Goal: Information Seeking & Learning: Learn about a topic

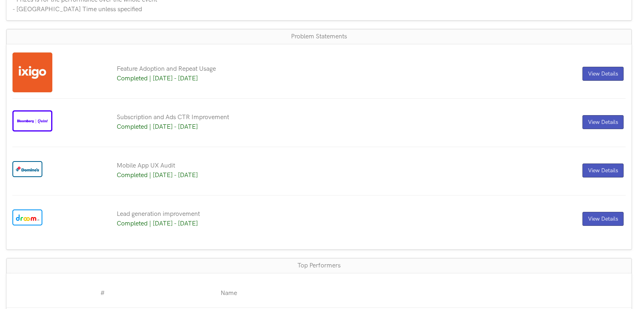
scroll to position [640, 0]
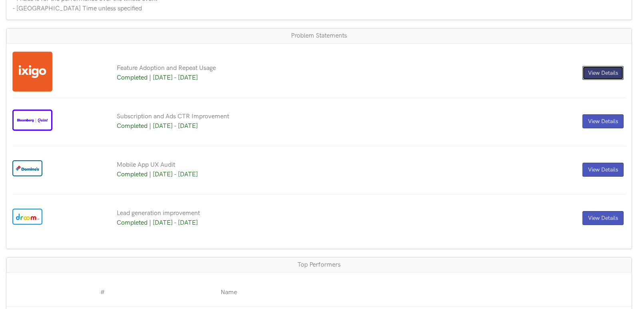
click at [590, 80] on link "View Details" at bounding box center [603, 73] width 41 height 14
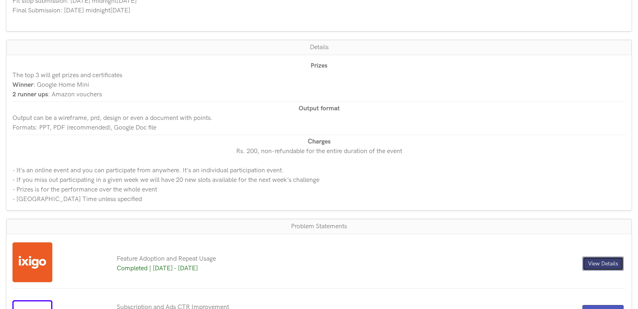
scroll to position [487, 0]
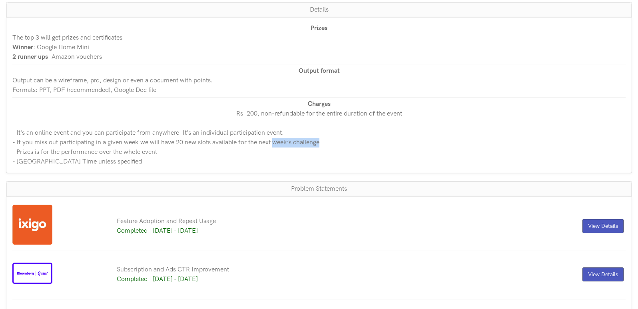
drag, startPoint x: 340, startPoint y: 212, endPoint x: 416, endPoint y: 214, distance: 76.0
click at [416, 148] on p "- If you miss out participating in a given week we will have 20 new slots avail…" at bounding box center [319, 143] width 614 height 10
drag, startPoint x: 145, startPoint y: 227, endPoint x: 194, endPoint y: 226, distance: 49.2
click at [194, 157] on p "- Prizes is for the performance over the whole event" at bounding box center [319, 153] width 614 height 10
drag, startPoint x: 103, startPoint y: 240, endPoint x: 146, endPoint y: 234, distance: 42.7
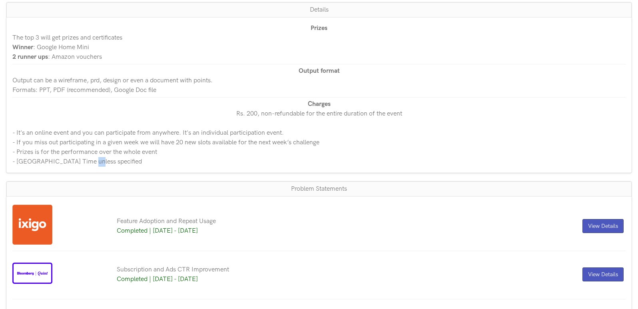
click at [108, 167] on p "- [GEOGRAPHIC_DATA] Time unless specified" at bounding box center [319, 162] width 614 height 10
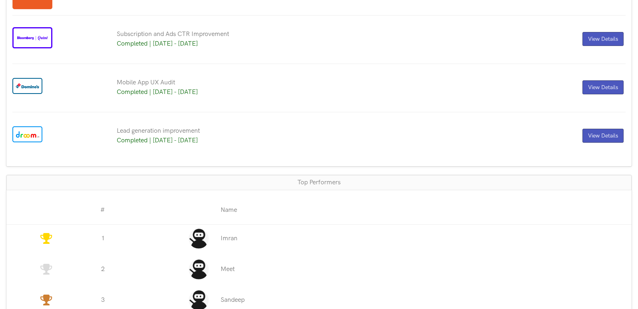
scroll to position [727, 0]
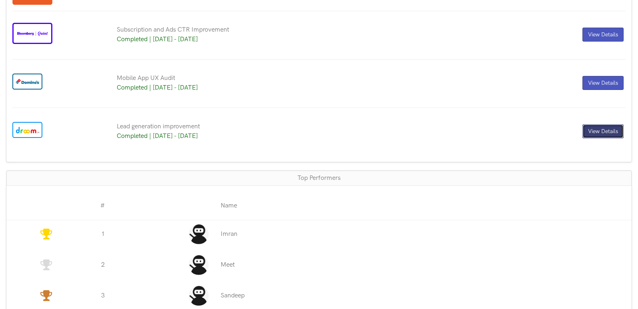
click at [598, 138] on link "View Details" at bounding box center [603, 131] width 41 height 14
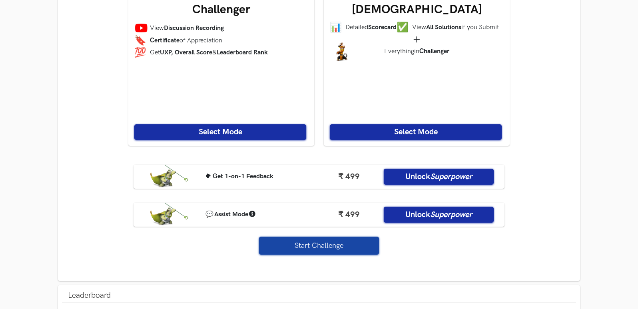
scroll to position [605, 0]
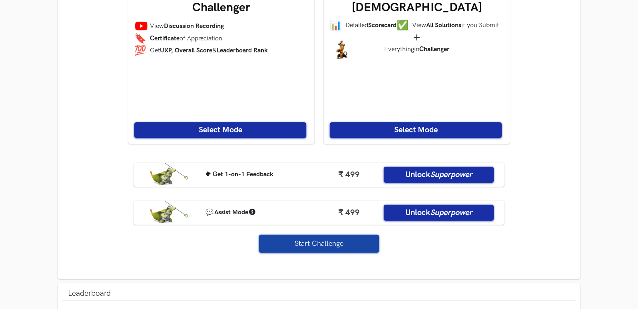
click at [248, 129] on button "Select Mode" at bounding box center [220, 130] width 172 height 16
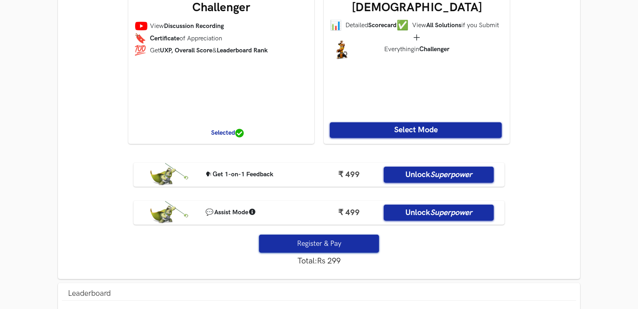
click at [226, 131] on span "Selected" at bounding box center [227, 133] width 186 height 10
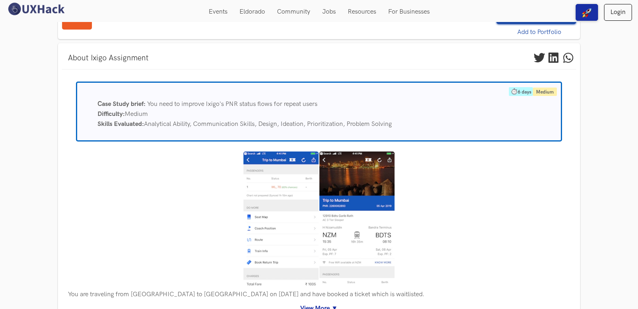
scroll to position [5, 0]
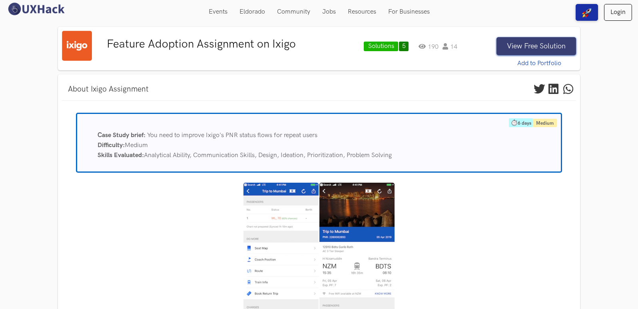
click at [557, 47] on button "View Free Solution" at bounding box center [537, 46] width 80 height 18
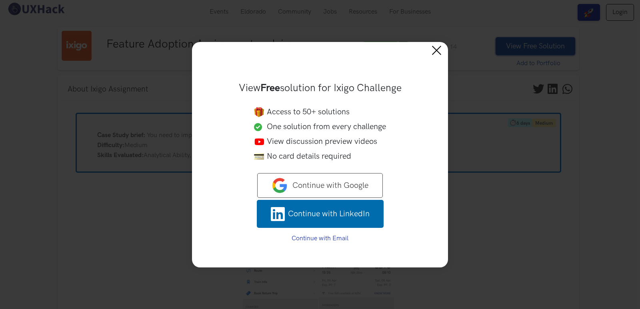
click at [436, 49] on button at bounding box center [439, 51] width 18 height 18
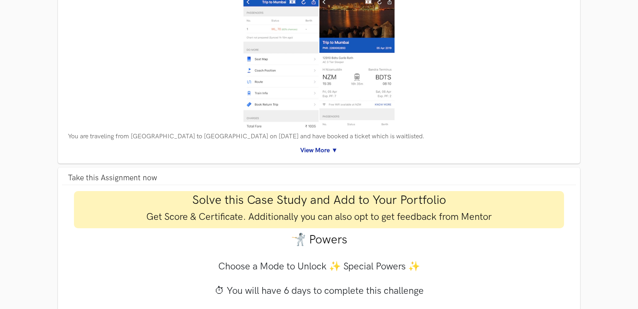
scroll to position [205, 0]
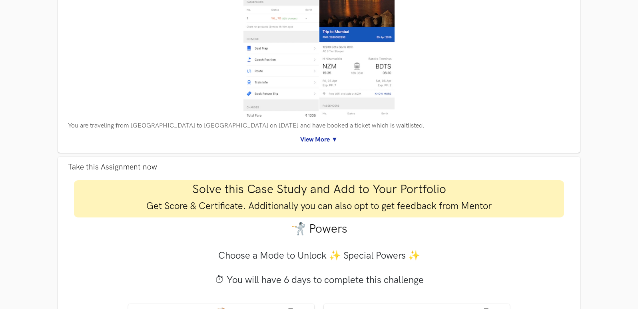
click at [333, 136] on link "View More ▼" at bounding box center [319, 140] width 503 height 10
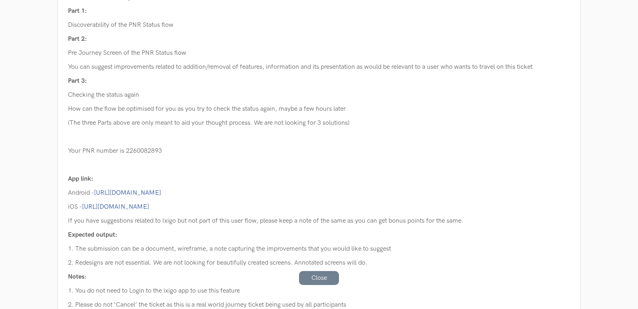
scroll to position [365, 0]
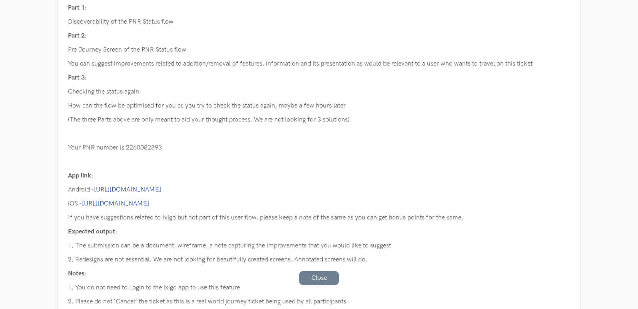
click at [161, 191] on link "[URL][DOMAIN_NAME]" at bounding box center [127, 190] width 67 height 8
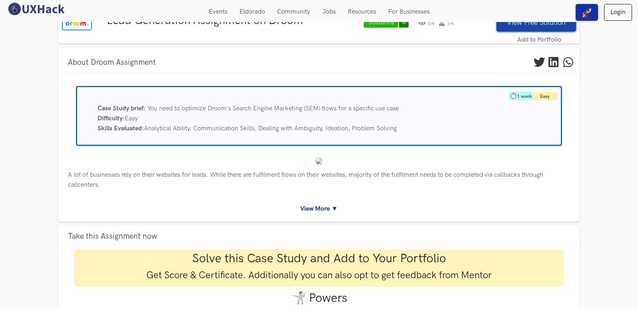
scroll to position [40, 0]
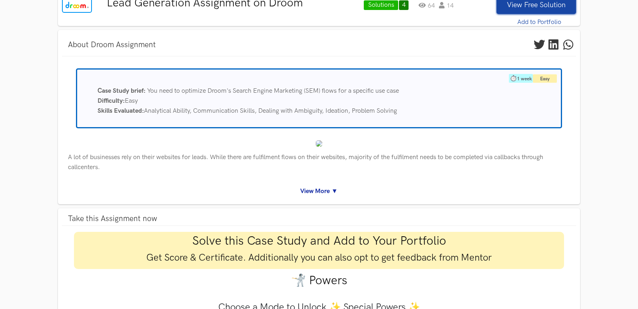
click at [306, 193] on link "View More ▼" at bounding box center [319, 191] width 503 height 10
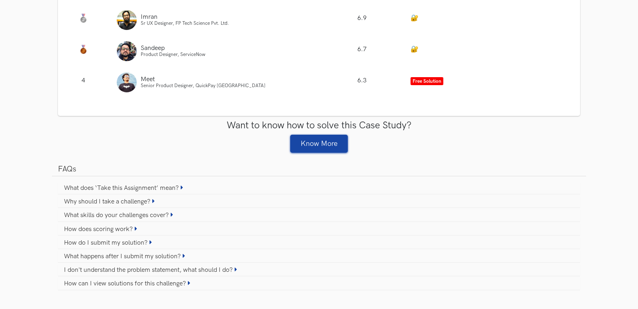
scroll to position [1120, 0]
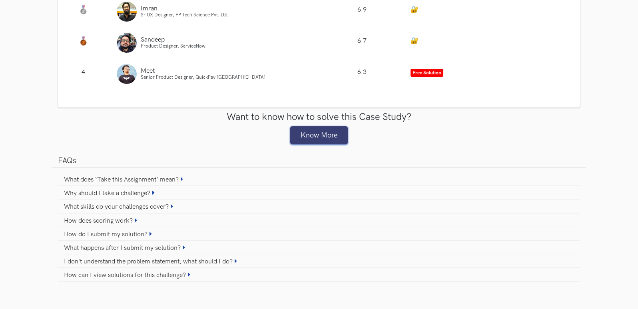
click at [316, 138] on link "Know More" at bounding box center [319, 135] width 58 height 18
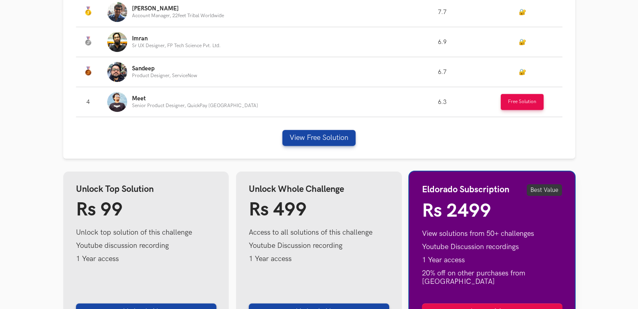
scroll to position [280, 0]
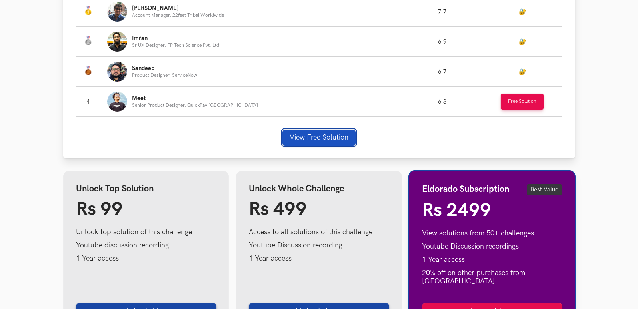
click at [319, 137] on button "View Free Solution" at bounding box center [318, 138] width 73 height 16
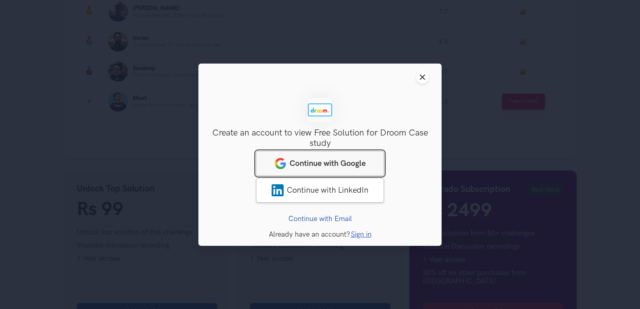
click at [332, 170] on link "Continue with Google" at bounding box center [320, 163] width 128 height 25
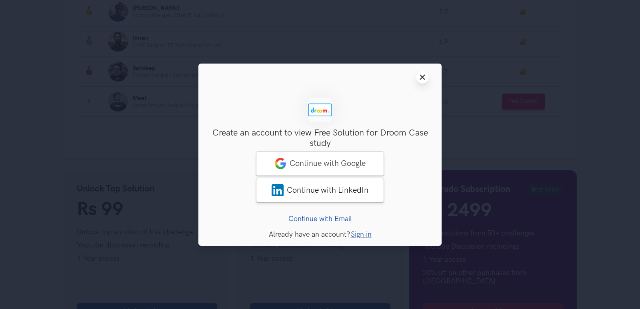
click at [418, 79] on button "Close modal window" at bounding box center [422, 77] width 13 height 13
